Goal: Navigation & Orientation: Find specific page/section

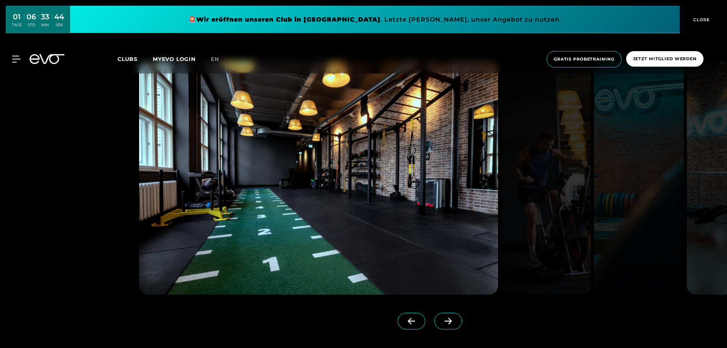
scroll to position [758, 0]
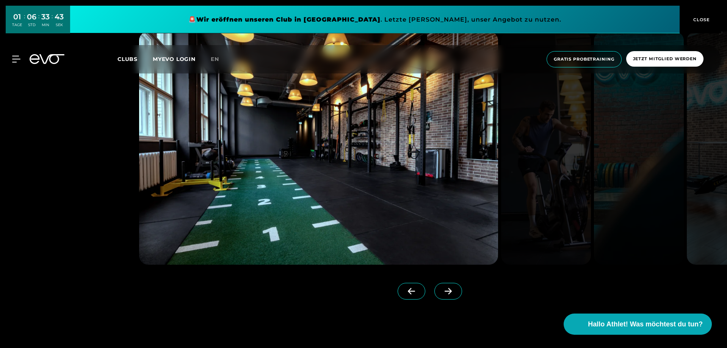
click at [446, 293] on span at bounding box center [448, 291] width 28 height 17
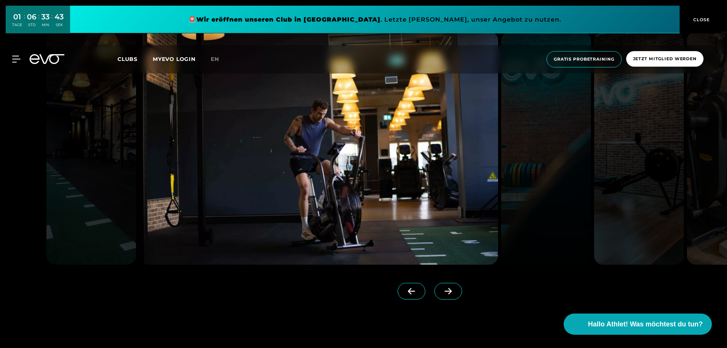
click at [444, 293] on span at bounding box center [448, 291] width 28 height 17
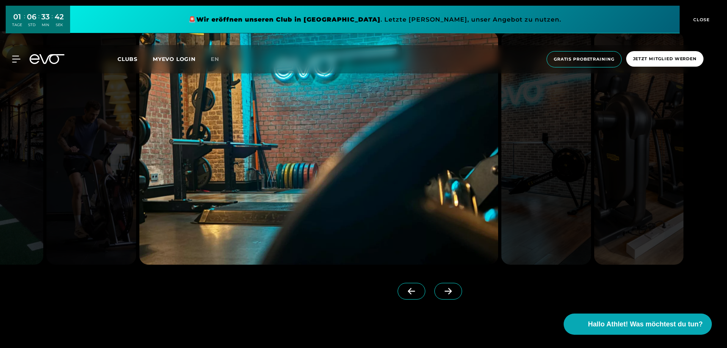
click at [442, 293] on icon at bounding box center [448, 291] width 13 height 7
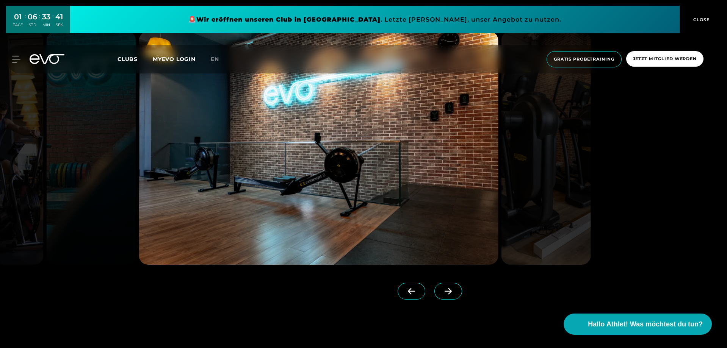
click at [442, 293] on icon at bounding box center [448, 291] width 13 height 7
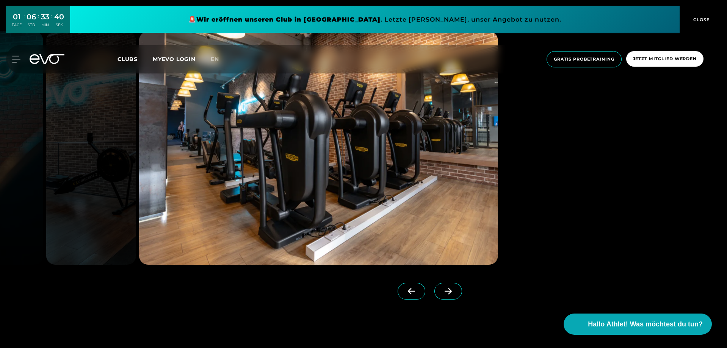
click at [442, 293] on icon at bounding box center [448, 291] width 13 height 7
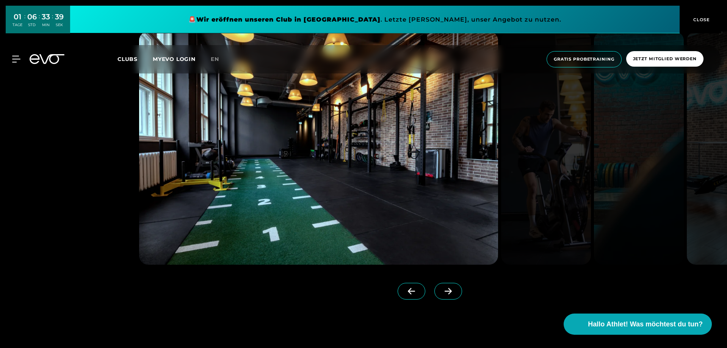
click at [442, 293] on icon at bounding box center [448, 291] width 13 height 7
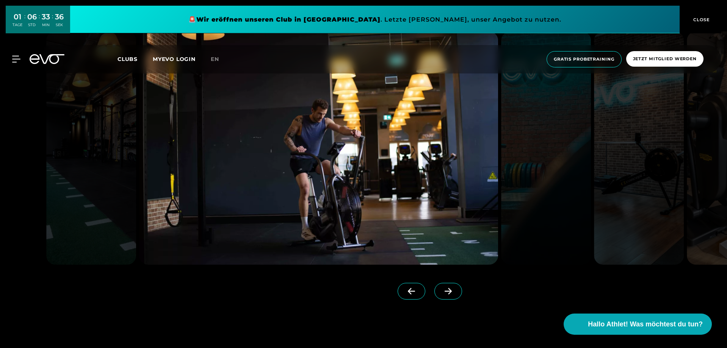
click at [442, 293] on icon at bounding box center [448, 291] width 13 height 7
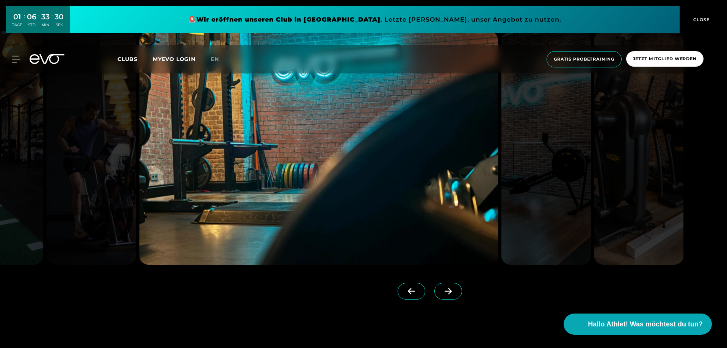
click at [706, 19] on span "CLOSE" at bounding box center [700, 19] width 19 height 7
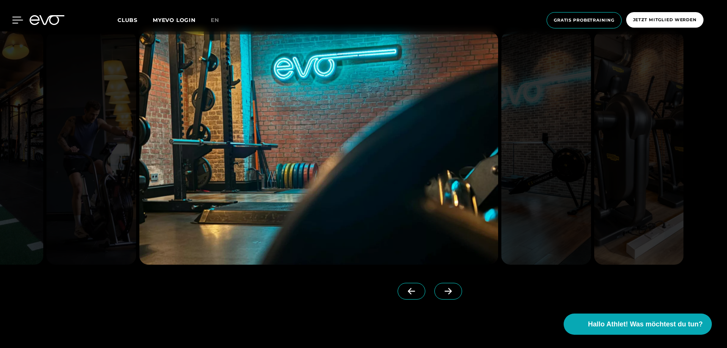
click at [15, 20] on icon at bounding box center [17, 20] width 11 height 7
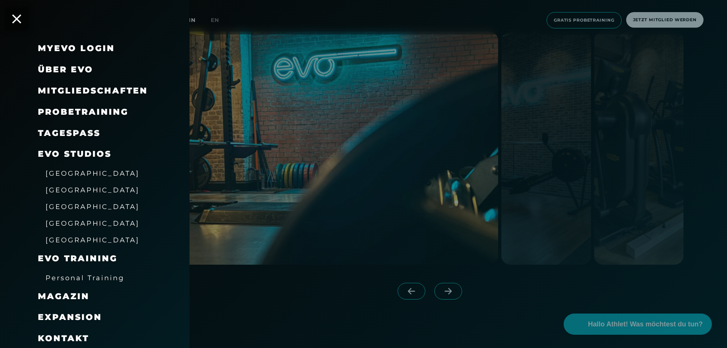
click at [66, 191] on span "[GEOGRAPHIC_DATA]" at bounding box center [92, 190] width 94 height 8
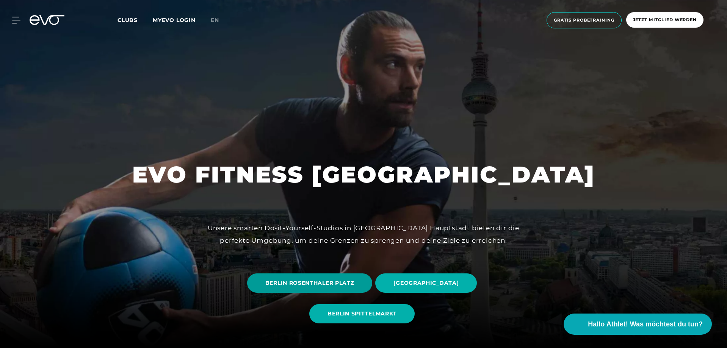
click at [333, 286] on span "BERLIN ROSENTHALER PLATZ" at bounding box center [309, 283] width 89 height 8
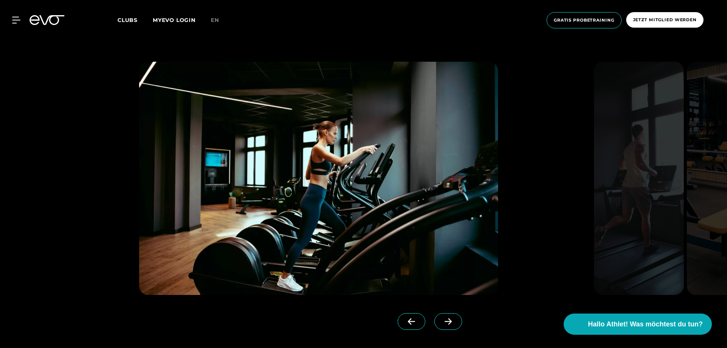
scroll to position [796, 0]
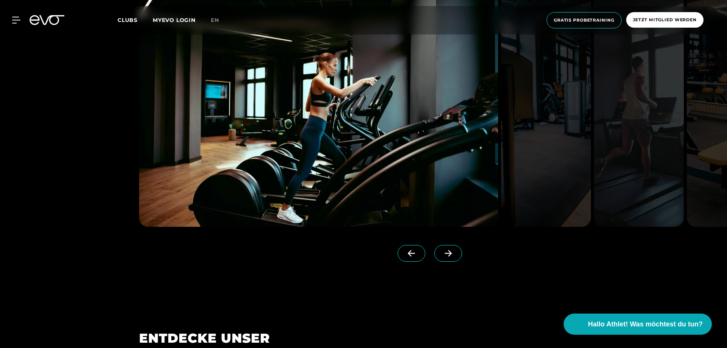
click at [434, 257] on span at bounding box center [448, 253] width 28 height 17
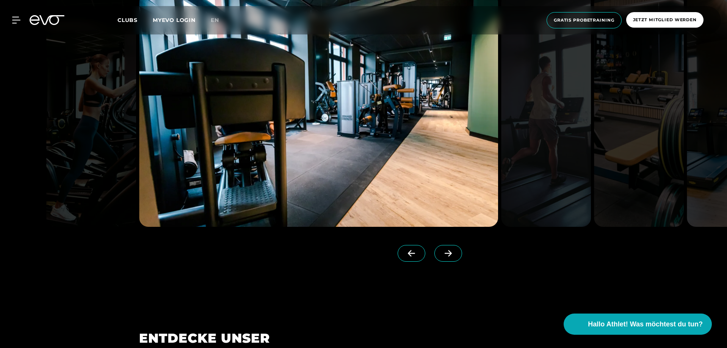
click at [442, 255] on icon at bounding box center [448, 253] width 13 height 7
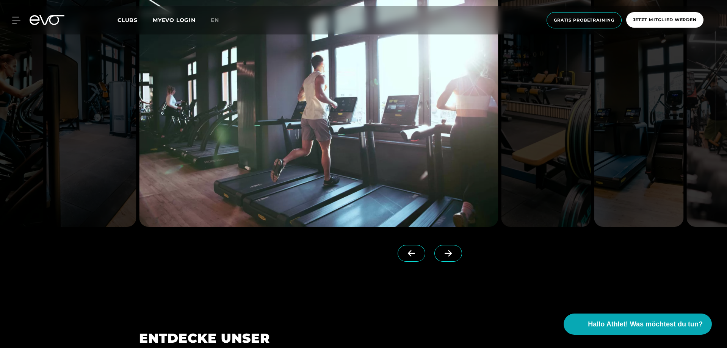
click at [442, 255] on icon at bounding box center [448, 253] width 13 height 7
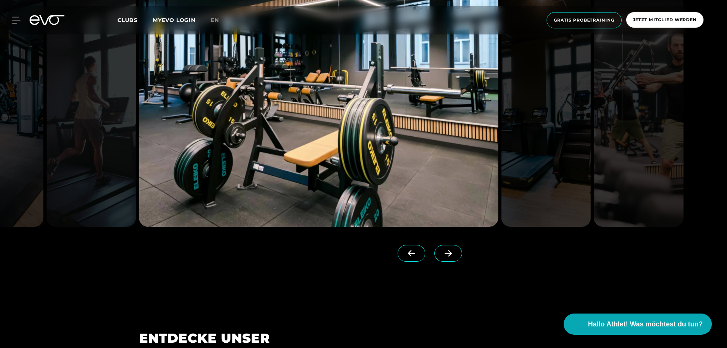
click at [442, 255] on icon at bounding box center [448, 253] width 13 height 7
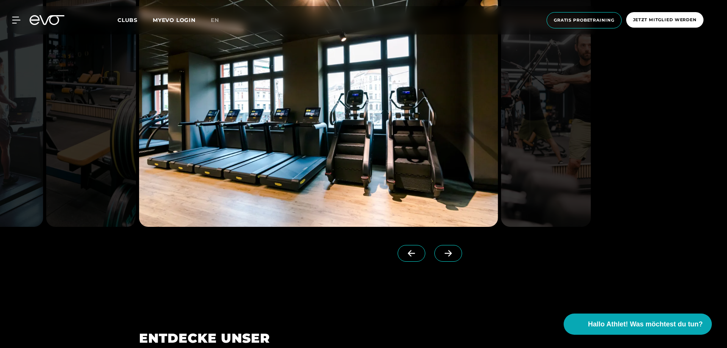
click at [442, 255] on icon at bounding box center [448, 253] width 13 height 7
